Goal: Check status: Check status

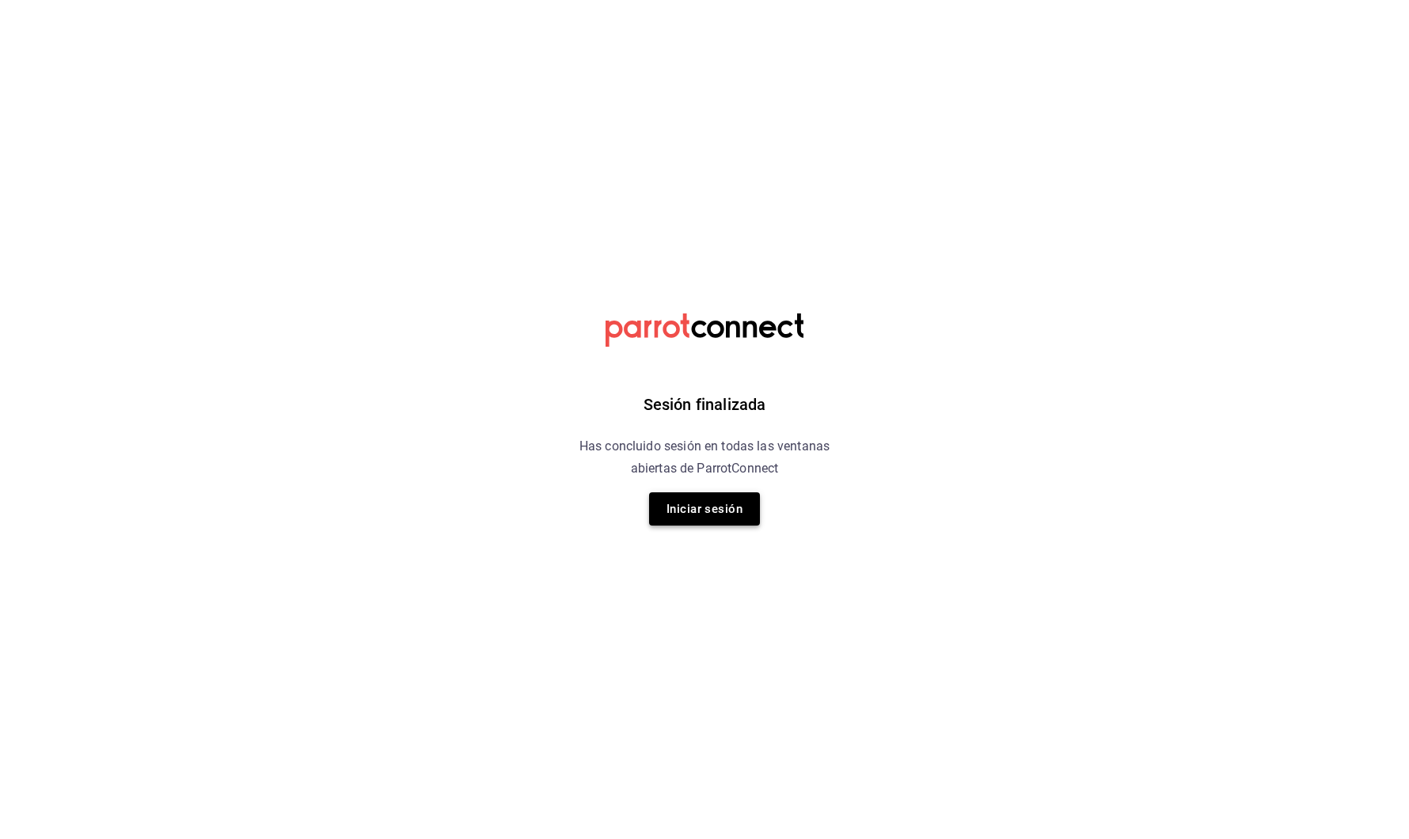
click at [737, 512] on button "Iniciar sesión" at bounding box center [704, 508] width 111 height 33
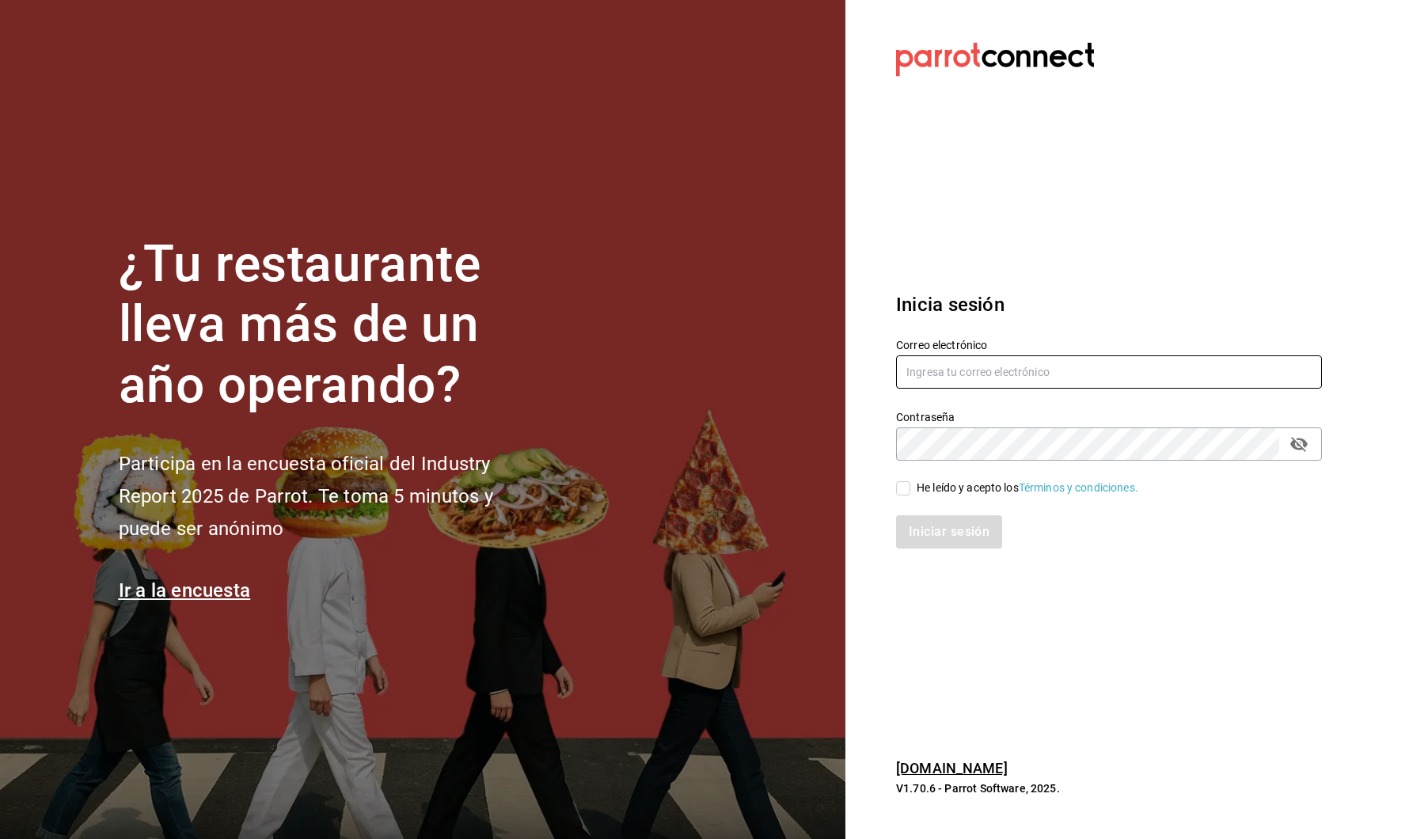
click at [931, 364] on input "text" at bounding box center [1109, 371] width 426 height 33
type input "[PERSON_NAME][EMAIL_ADDRESS][DOMAIN_NAME]"
click at [902, 492] on input "He leído y acepto los Términos y condiciones." at bounding box center [903, 488] width 14 height 14
checkbox input "true"
click at [922, 528] on button "Iniciar sesión" at bounding box center [950, 531] width 108 height 33
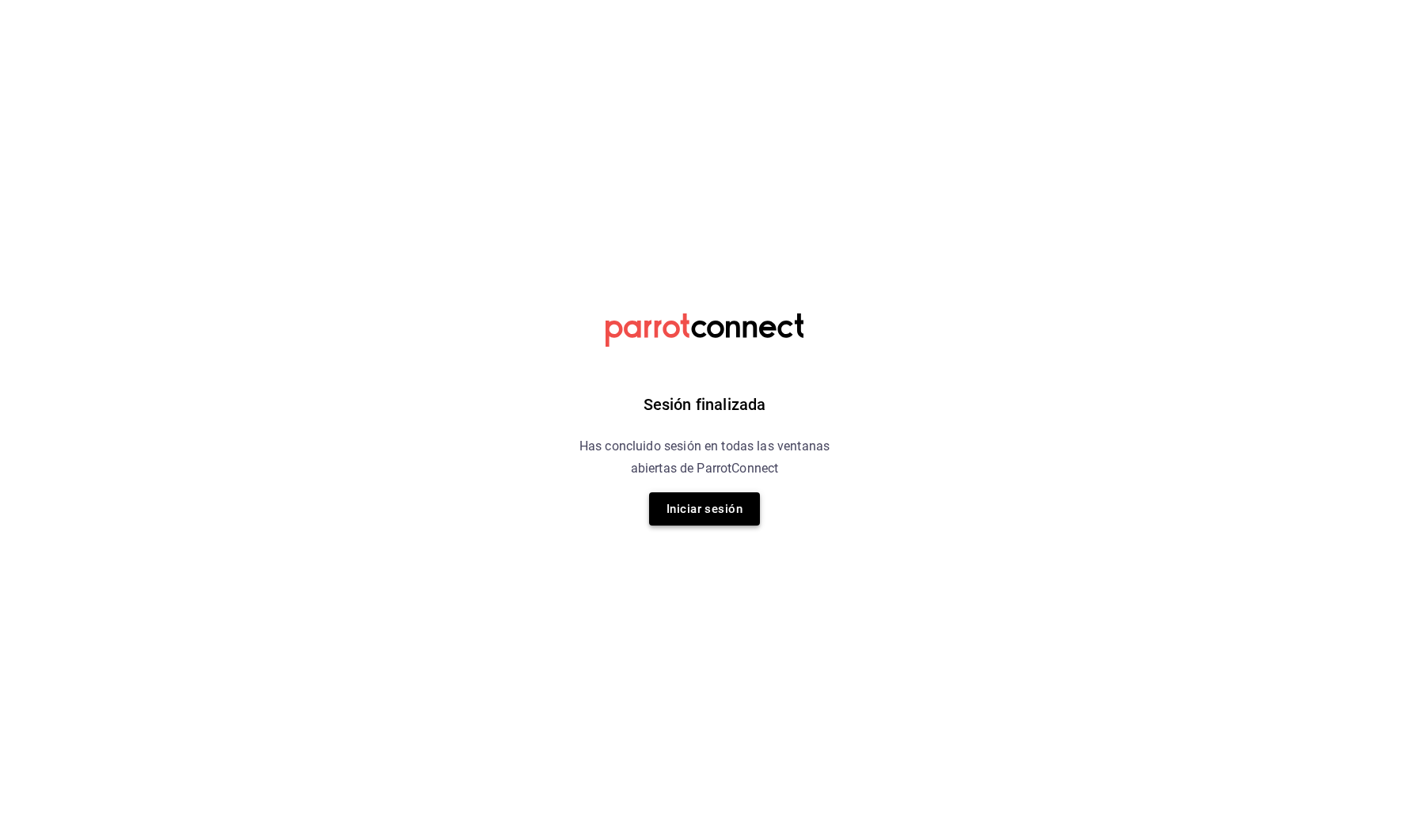
click at [727, 503] on button "Iniciar sesión" at bounding box center [704, 508] width 111 height 33
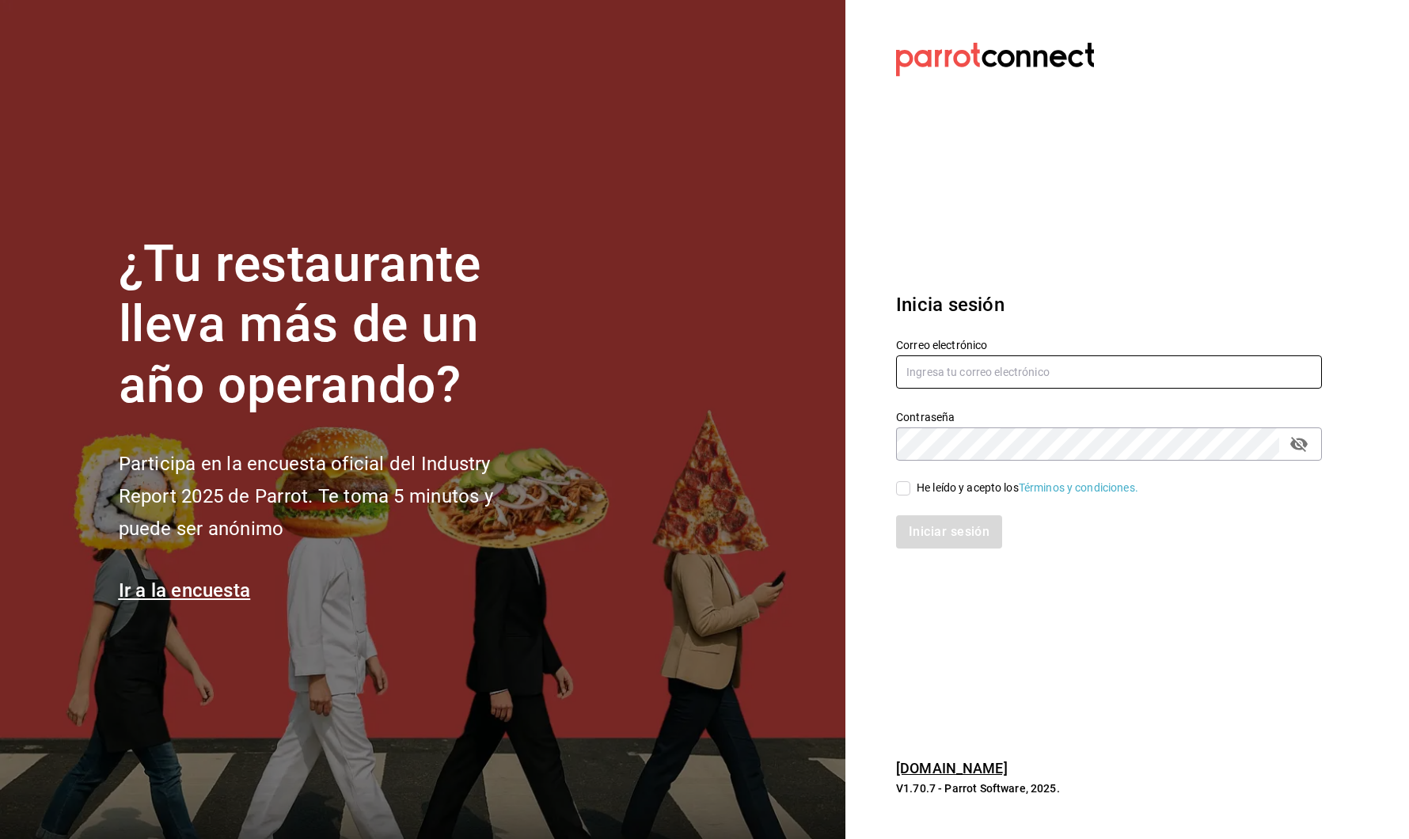
click at [940, 364] on input "text" at bounding box center [1109, 371] width 426 height 33
type input "[PERSON_NAME][EMAIL_ADDRESS][DOMAIN_NAME]"
click at [906, 489] on input "He leído y acepto los Términos y condiciones." at bounding box center [903, 488] width 14 height 14
checkbox input "true"
click at [917, 544] on button "Iniciar sesión" at bounding box center [950, 531] width 108 height 33
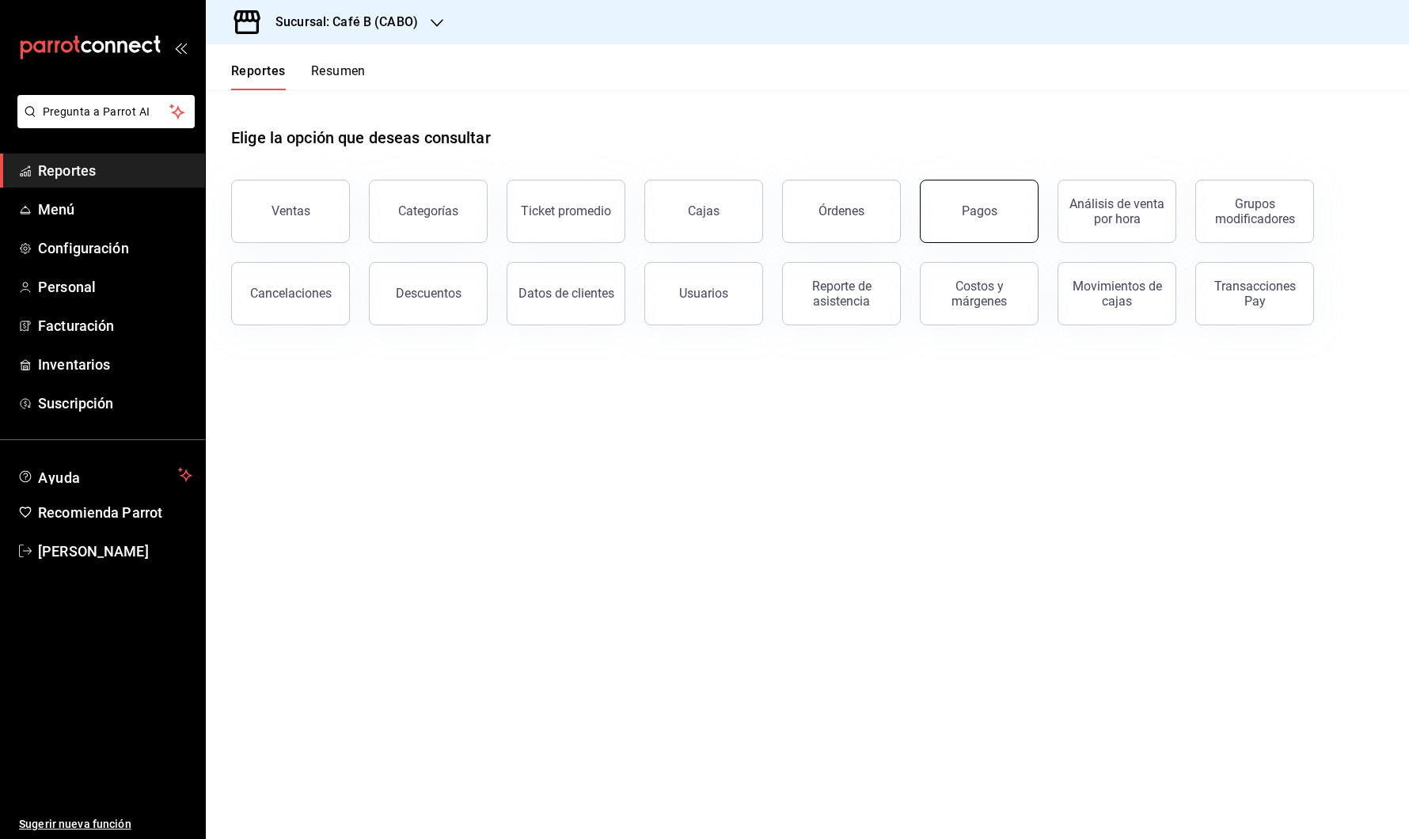
click at [943, 222] on button "Pagos" at bounding box center [979, 211] width 119 height 63
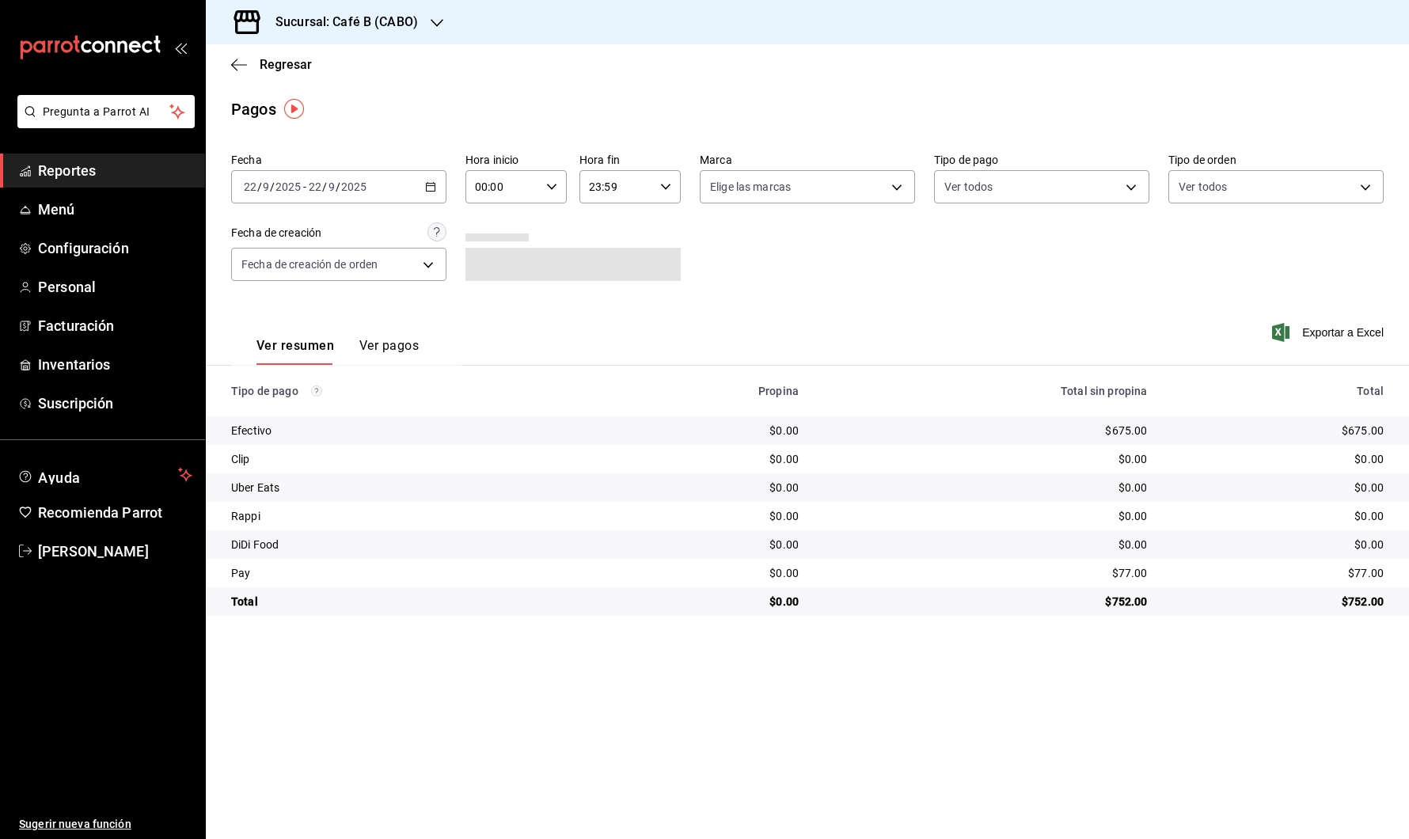
click at [415, 198] on div "[DATE] [DATE] - [DATE] [DATE]" at bounding box center [338, 186] width 215 height 33
click at [416, 199] on div "[DATE] [DATE] - [DATE] [DATE]" at bounding box center [338, 186] width 215 height 33
click at [317, 419] on span "Rango de fechas" at bounding box center [306, 412] width 123 height 17
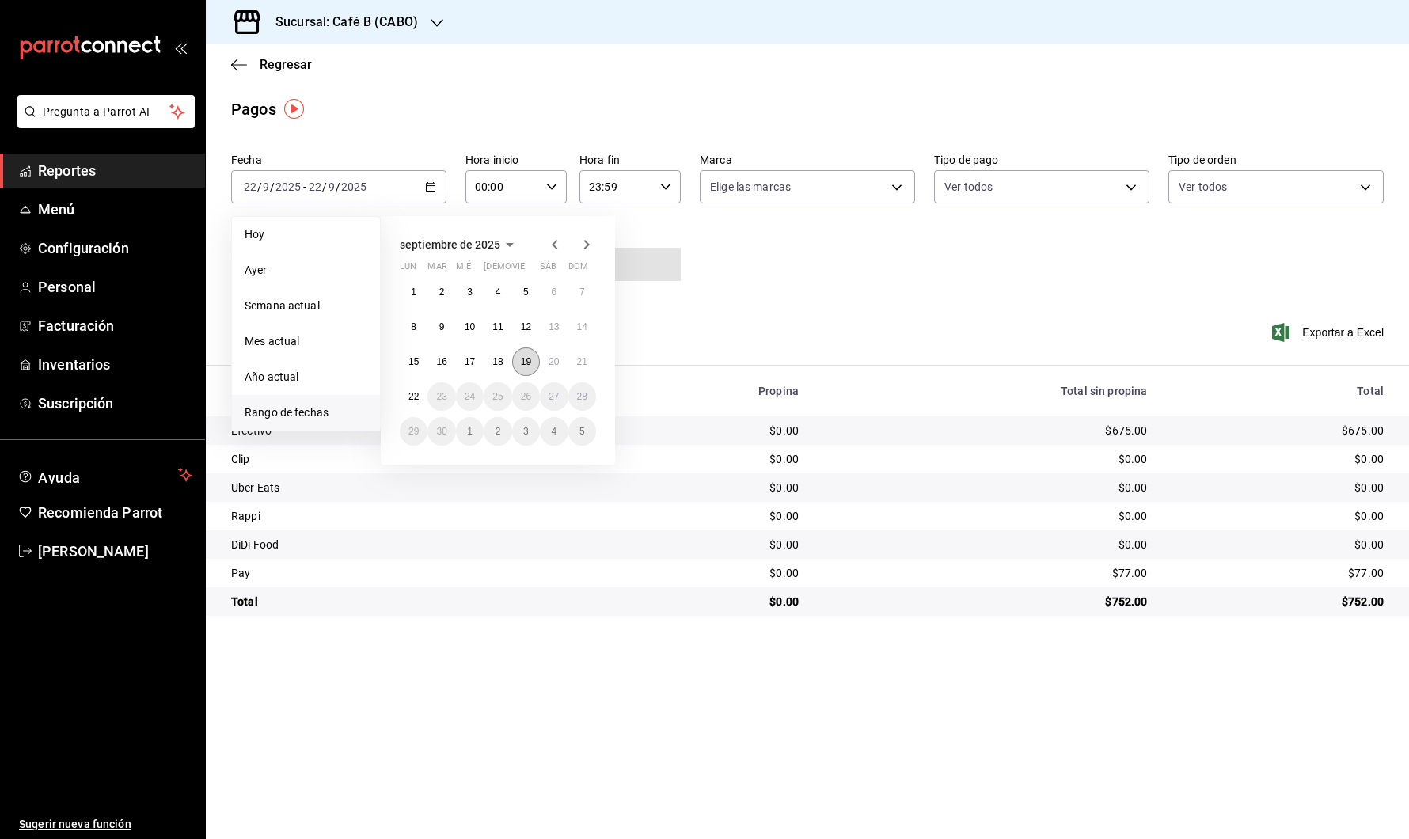
click at [526, 359] on abbr "19" at bounding box center [526, 361] width 10 height 11
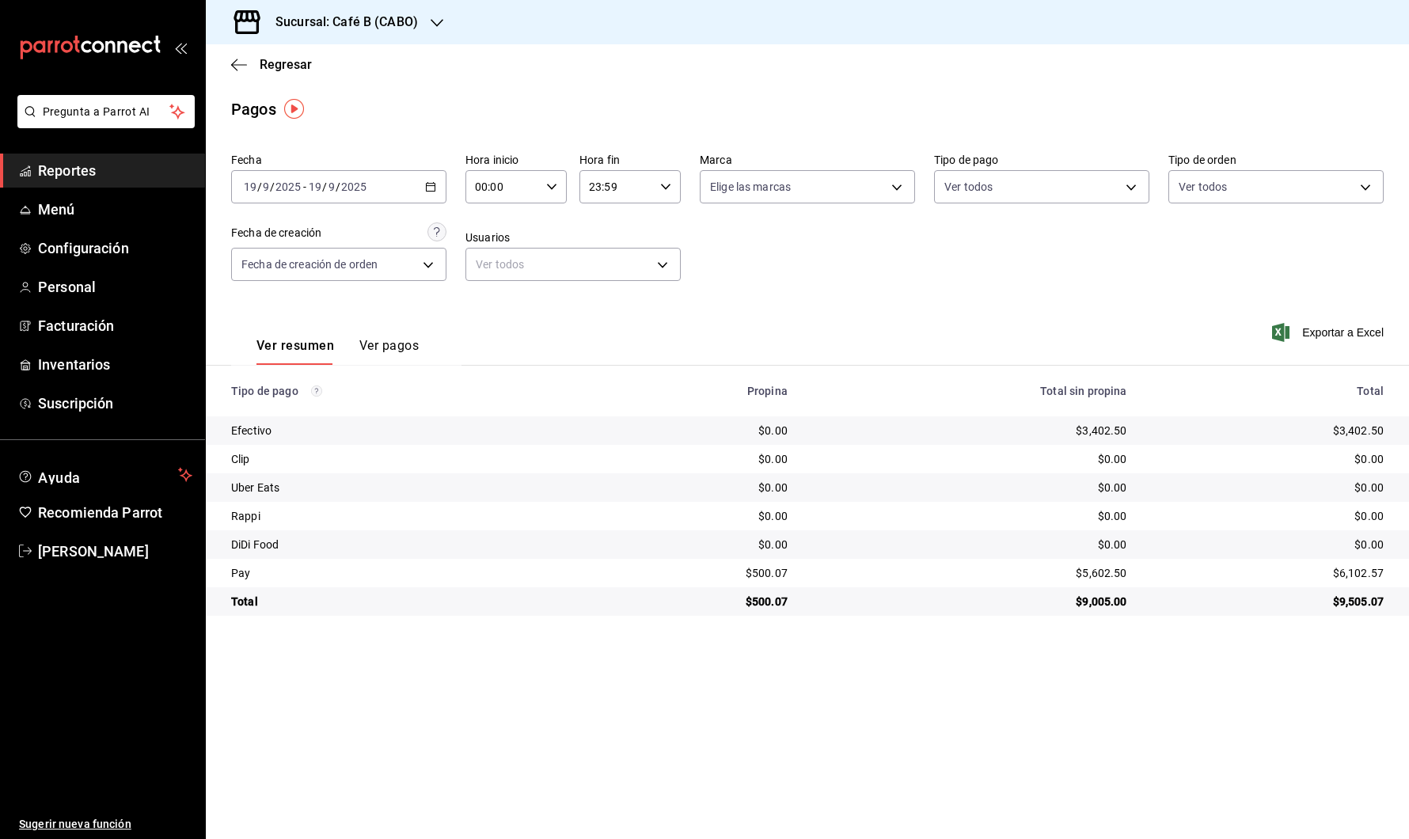
click at [423, 175] on div "[DATE] [DATE] - [DATE] [DATE]" at bounding box center [338, 186] width 215 height 33
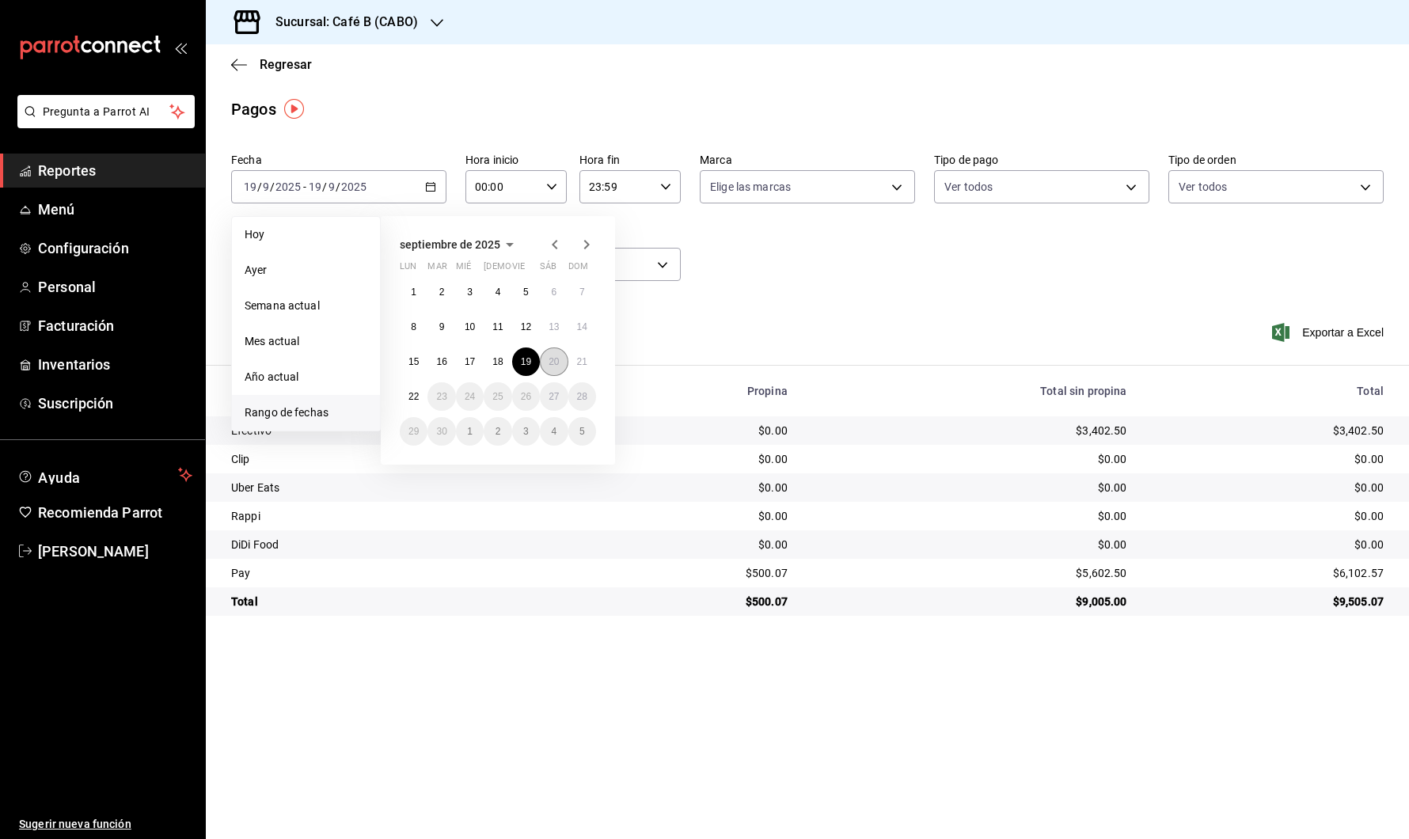
click at [555, 356] on abbr "20" at bounding box center [554, 361] width 10 height 11
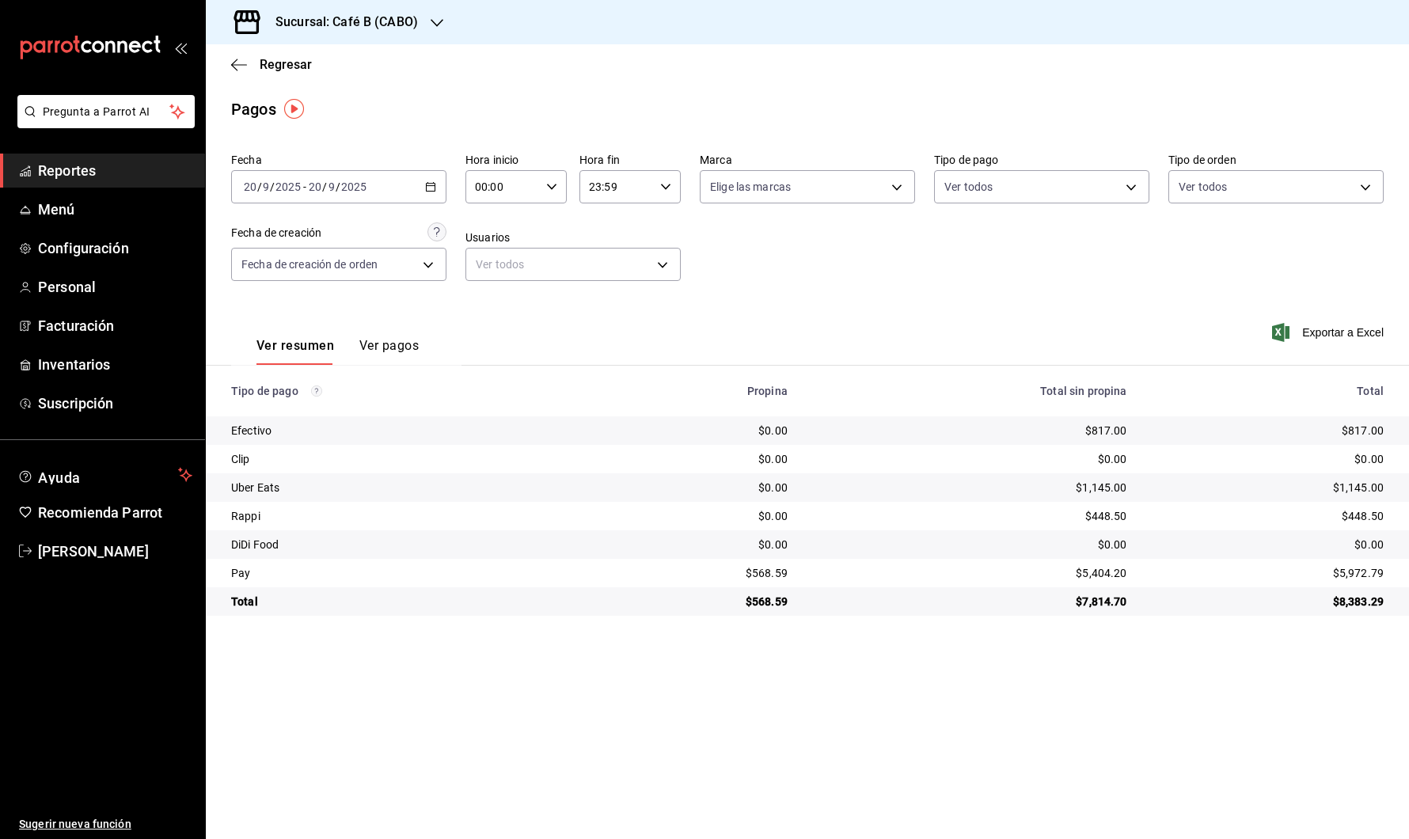
click at [422, 188] on div "[DATE] [DATE] - [DATE] [DATE]" at bounding box center [338, 186] width 215 height 33
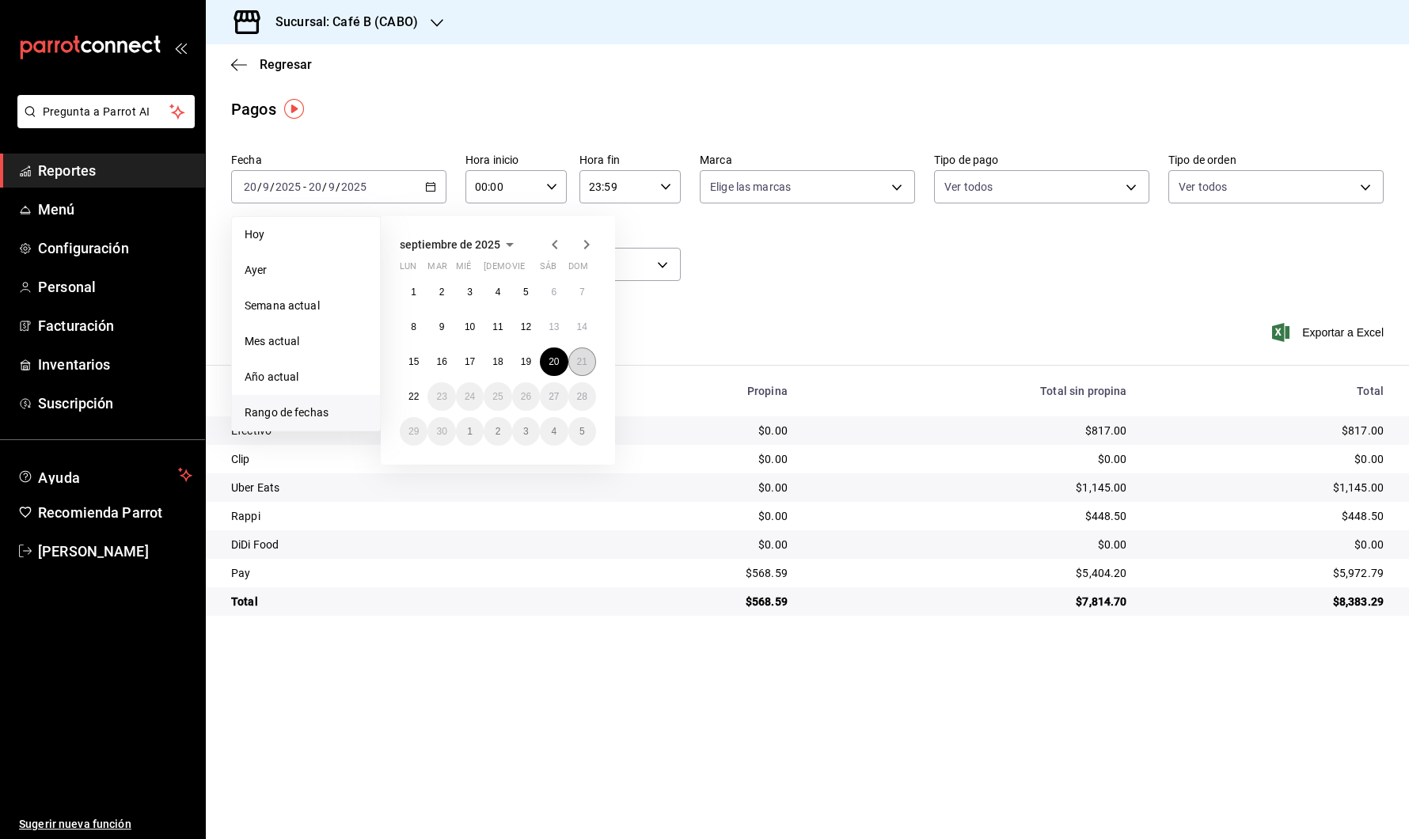
click at [575, 363] on button "21" at bounding box center [582, 361] width 28 height 28
